Goal: Information Seeking & Learning: Learn about a topic

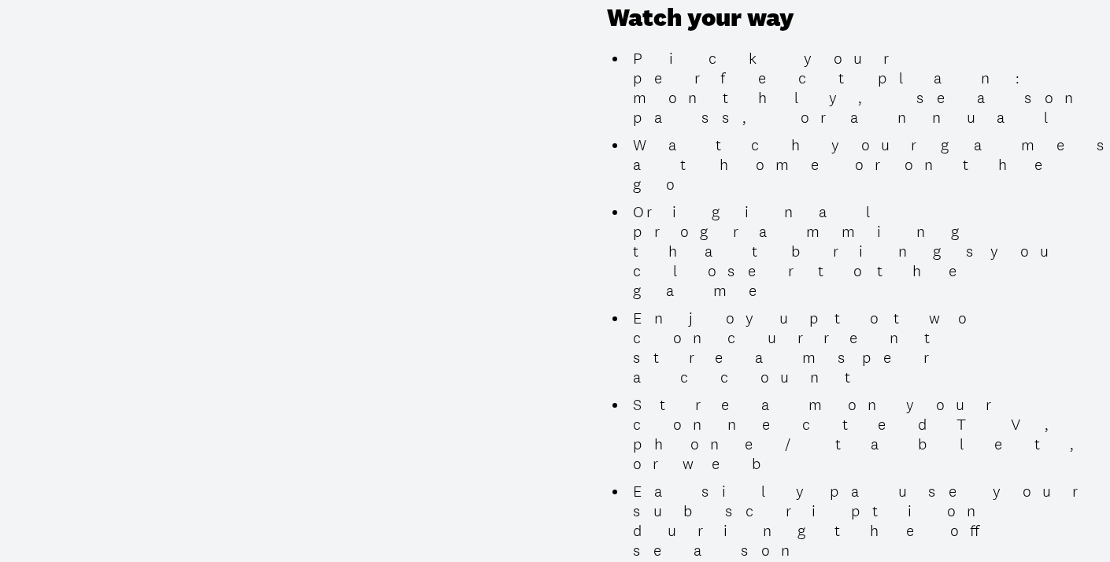
scroll to position [1535, 0]
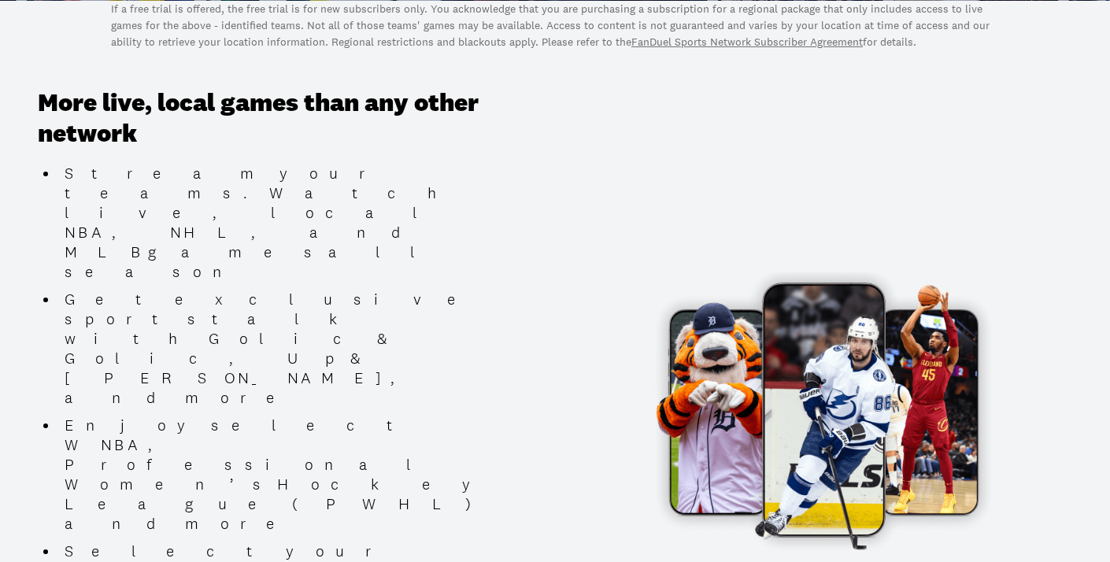
scroll to position [0, 0]
